Goal: Task Accomplishment & Management: Use online tool/utility

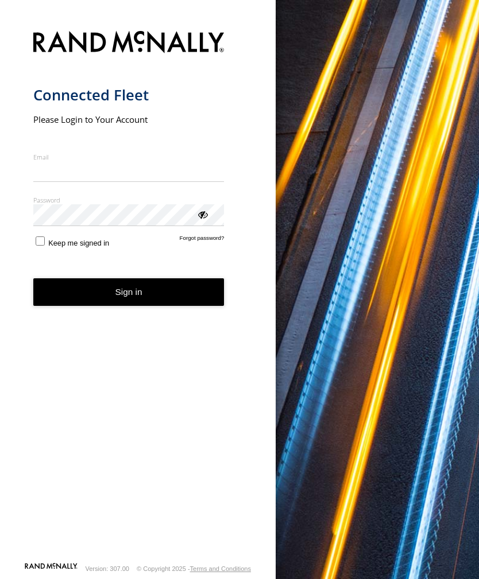
click at [84, 174] on input "Email" at bounding box center [128, 171] width 191 height 21
type input "**********"
click at [129, 297] on button "Sign in" at bounding box center [128, 292] width 191 height 28
click at [138, 303] on button "Sign in" at bounding box center [128, 292] width 191 height 28
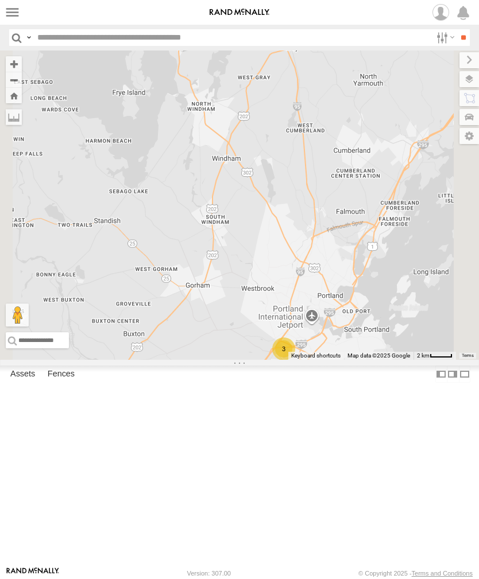
click at [15, 13] on label at bounding box center [12, 12] width 17 height 17
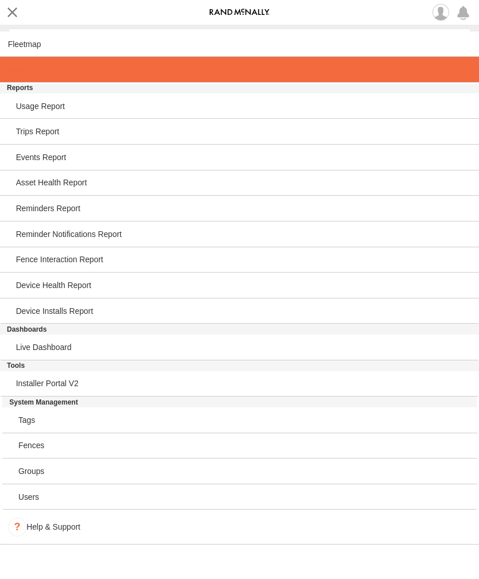
click at [24, 74] on span at bounding box center [20, 69] width 24 height 9
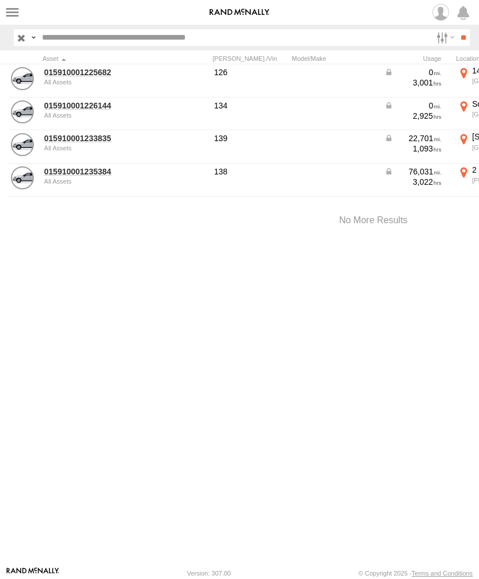
click at [65, 141] on link "015910001233835" at bounding box center [99, 138] width 111 height 10
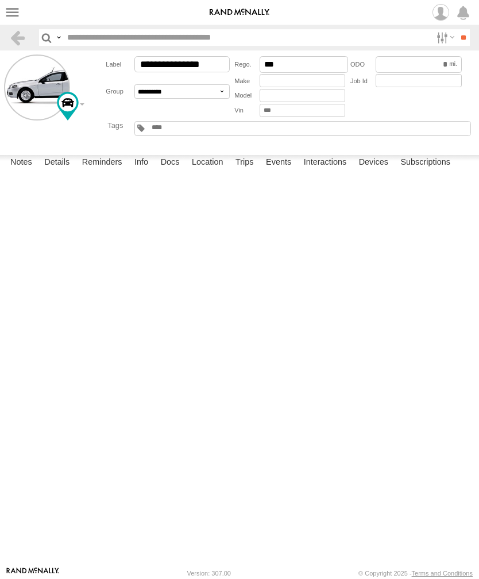
click at [285, 171] on label "Events" at bounding box center [278, 163] width 37 height 16
click at [20, 14] on label at bounding box center [12, 12] width 17 height 17
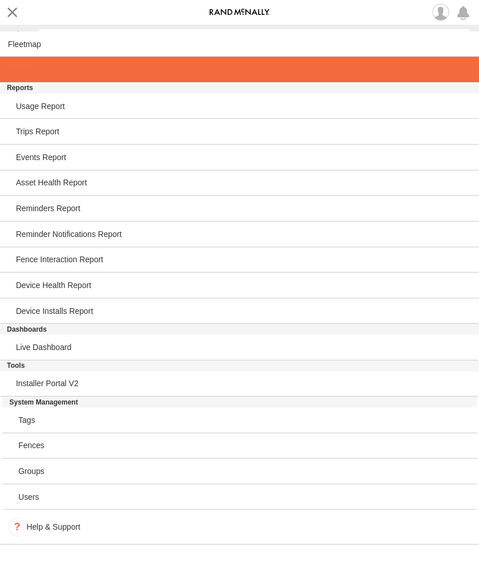
click at [27, 74] on span at bounding box center [20, 69] width 24 height 9
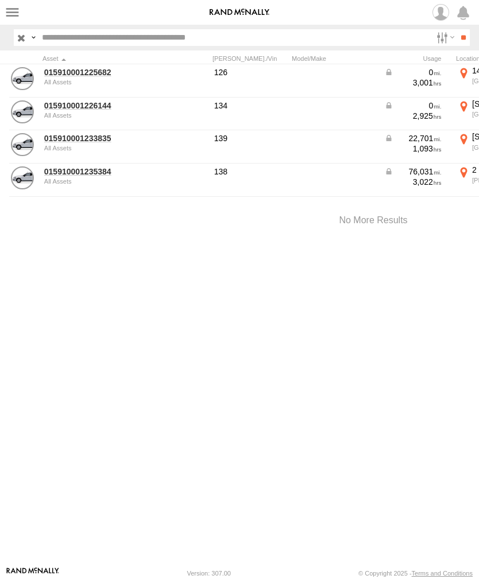
click at [71, 176] on link "015910001235384" at bounding box center [99, 171] width 111 height 10
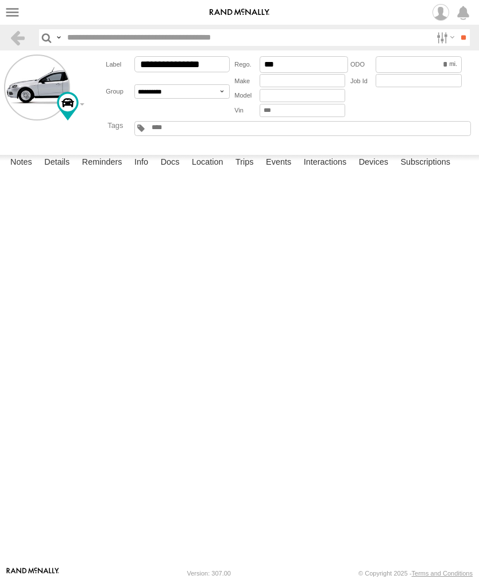
click at [286, 171] on label "Events" at bounding box center [278, 163] width 37 height 16
click at [20, 5] on label at bounding box center [12, 12] width 17 height 17
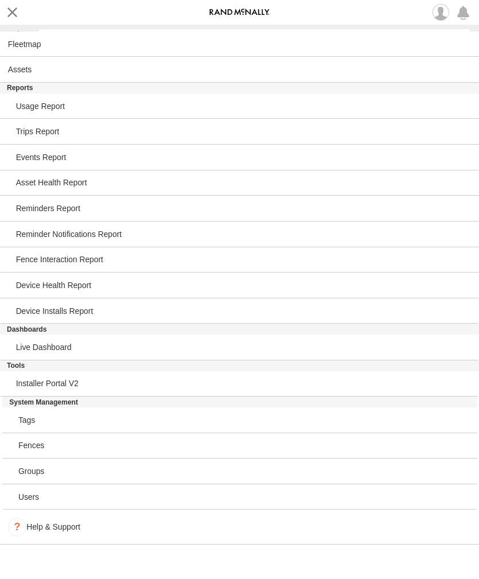
scroll to position [825, 0]
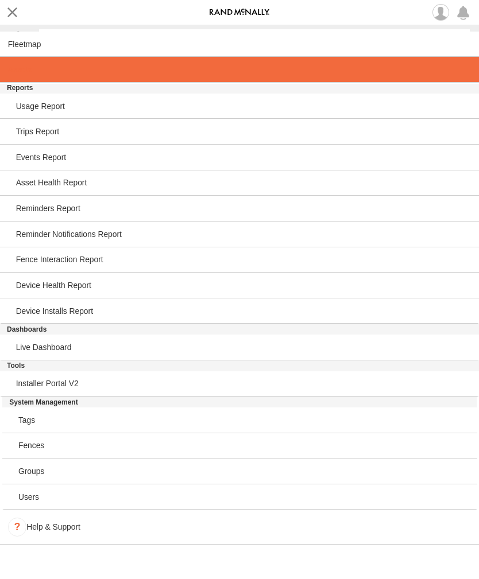
click at [34, 65] on link at bounding box center [239, 70] width 479 height 26
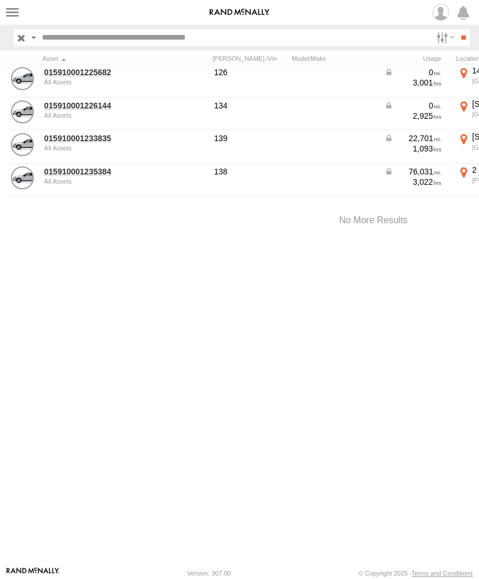
click at [89, 108] on link "015910001226144" at bounding box center [99, 105] width 111 height 10
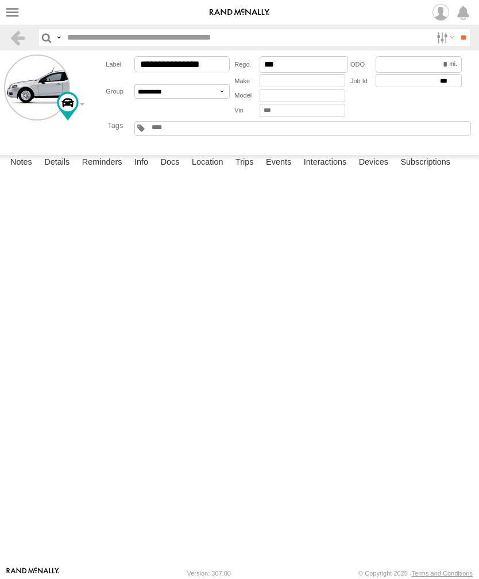
click at [287, 171] on label "Events" at bounding box center [278, 163] width 37 height 16
